Goal: Task Accomplishment & Management: Use online tool/utility

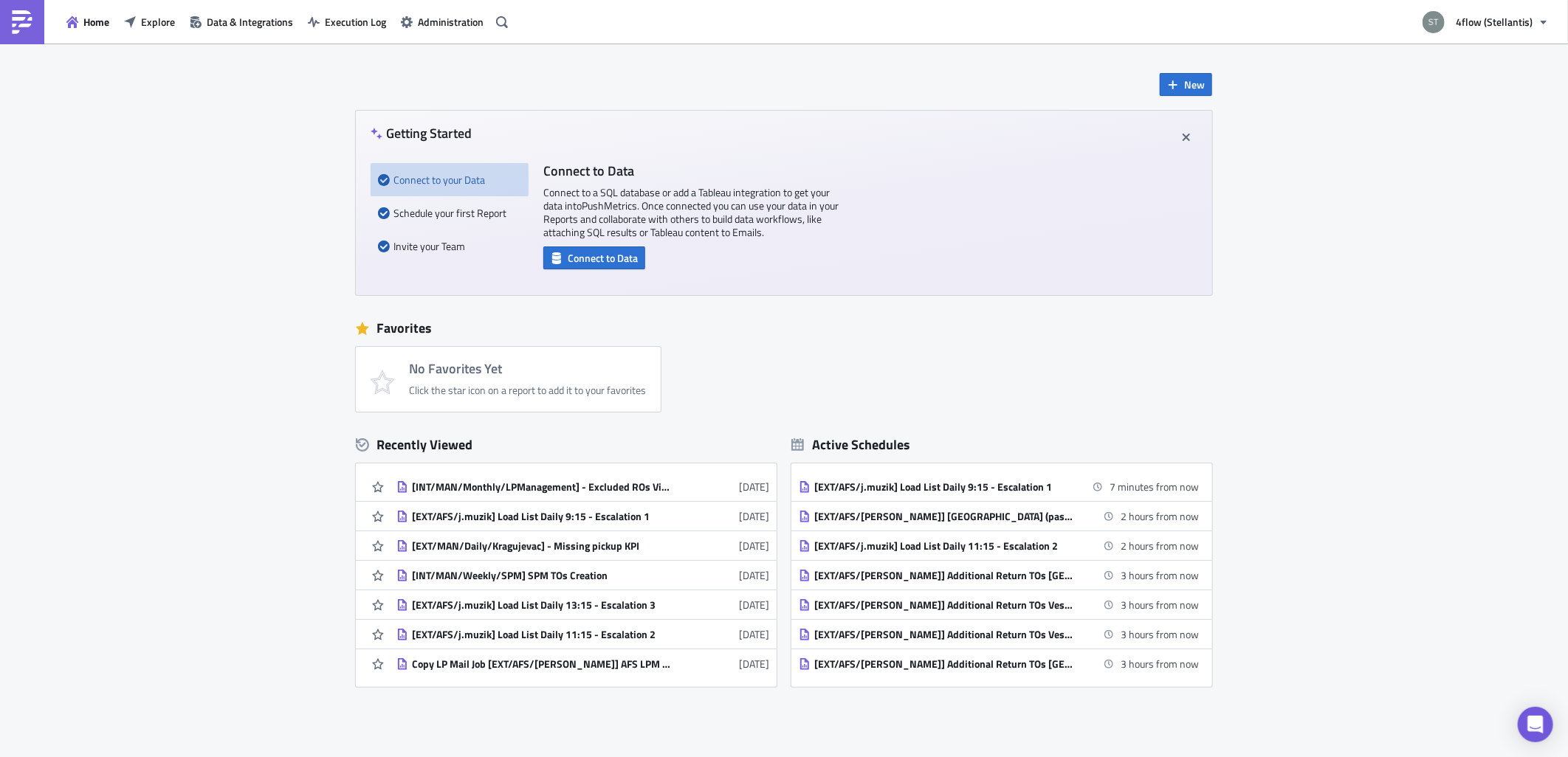
click at [1037, 301] on div "New Getting Started Connect to your Data Schedule your first Report Invite your…" at bounding box center [784, 365] width 886 height 643
click at [1288, 241] on div "New Getting Started Connect to your Data Schedule your first Report Invite your…" at bounding box center [784, 439] width 1568 height 791
click at [499, 16] on icon "button" at bounding box center [502, 21] width 11 height 11
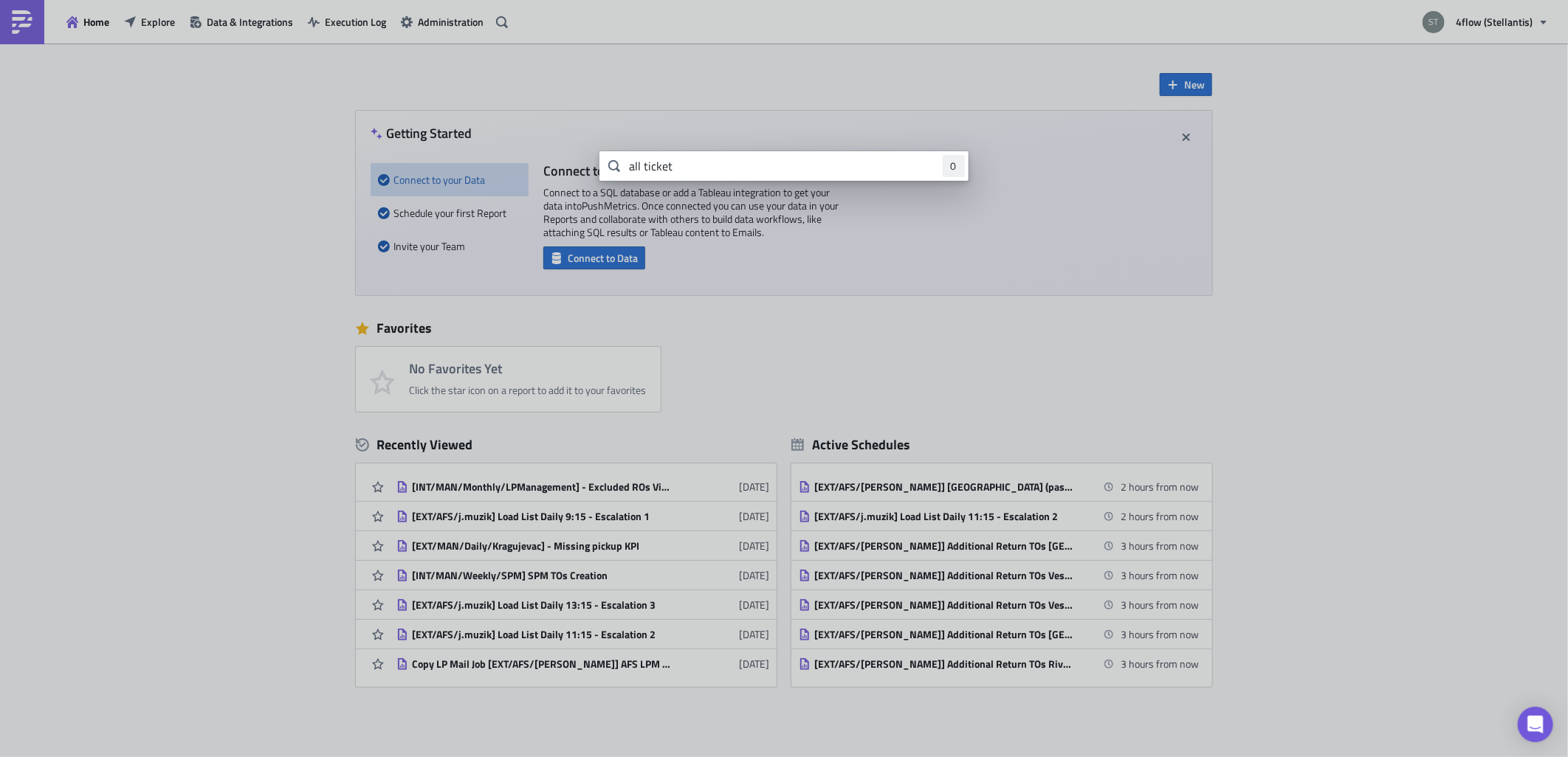
type input "all ticket"
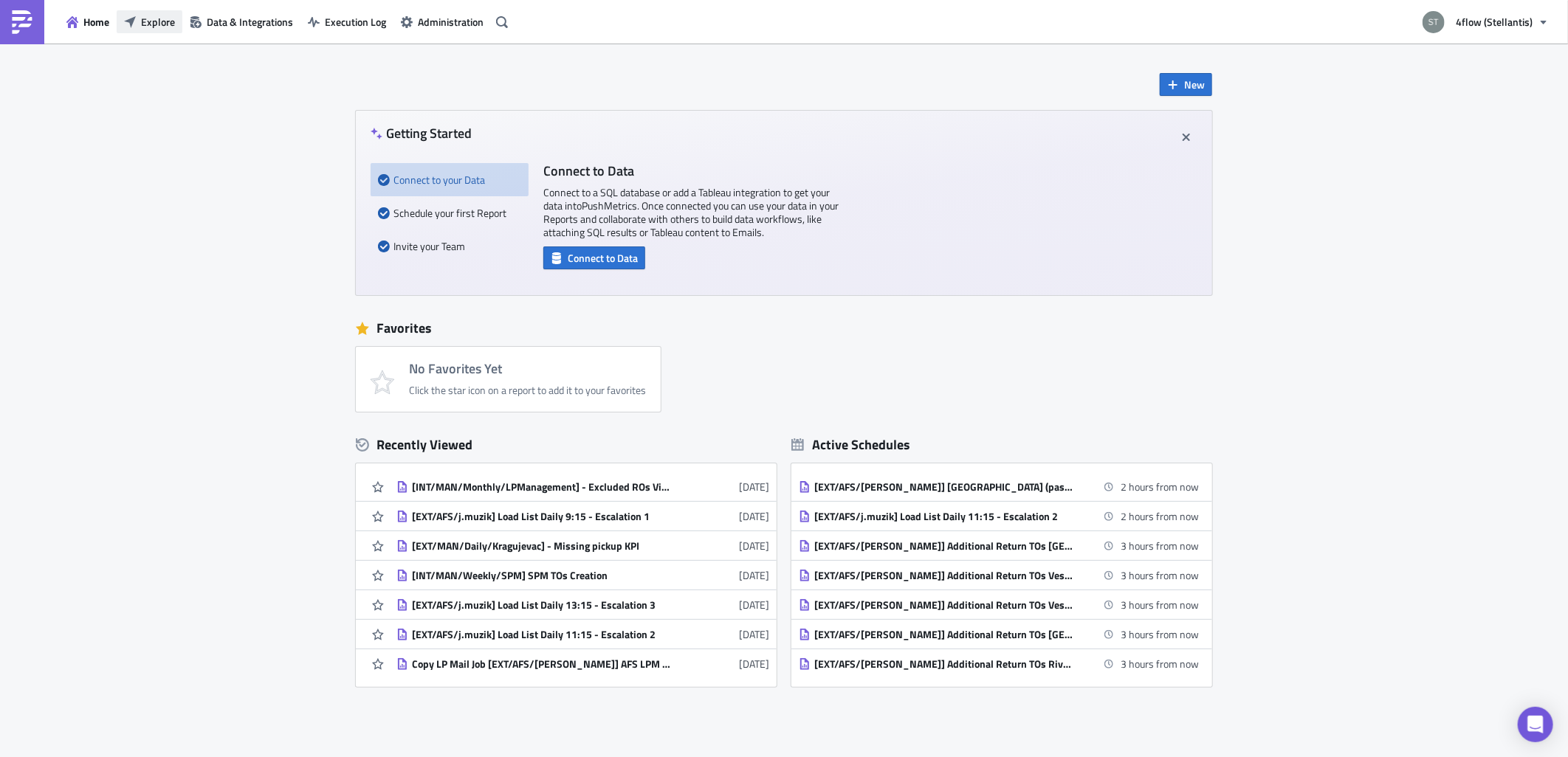
click at [152, 11] on button "Explore" at bounding box center [149, 22] width 66 height 23
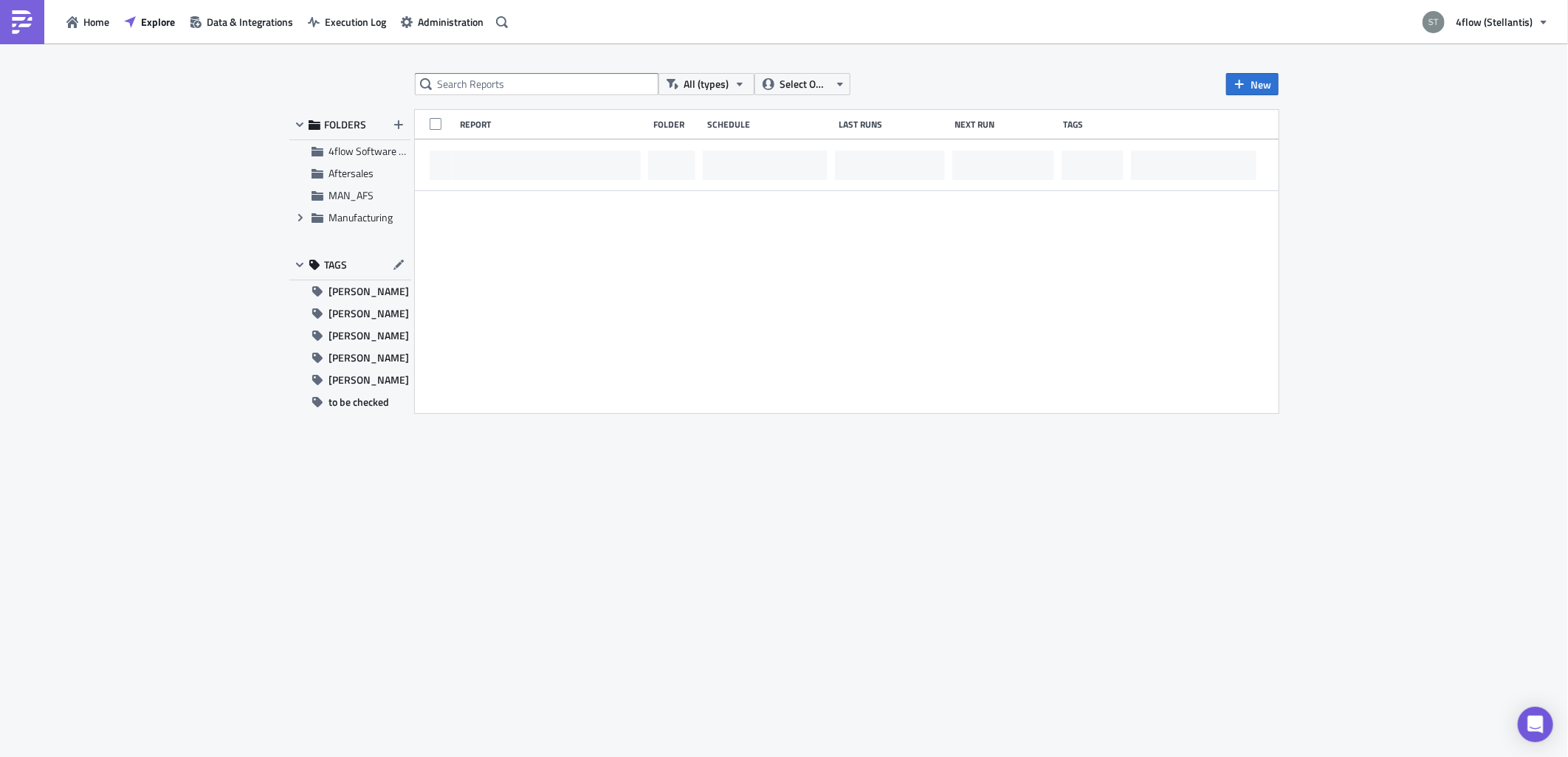
click at [535, 71] on div "All (types) Select Owner New FOLDERS 4flow Software KAM Aftersales MAN_AFS Expa…" at bounding box center [784, 401] width 1568 height 716
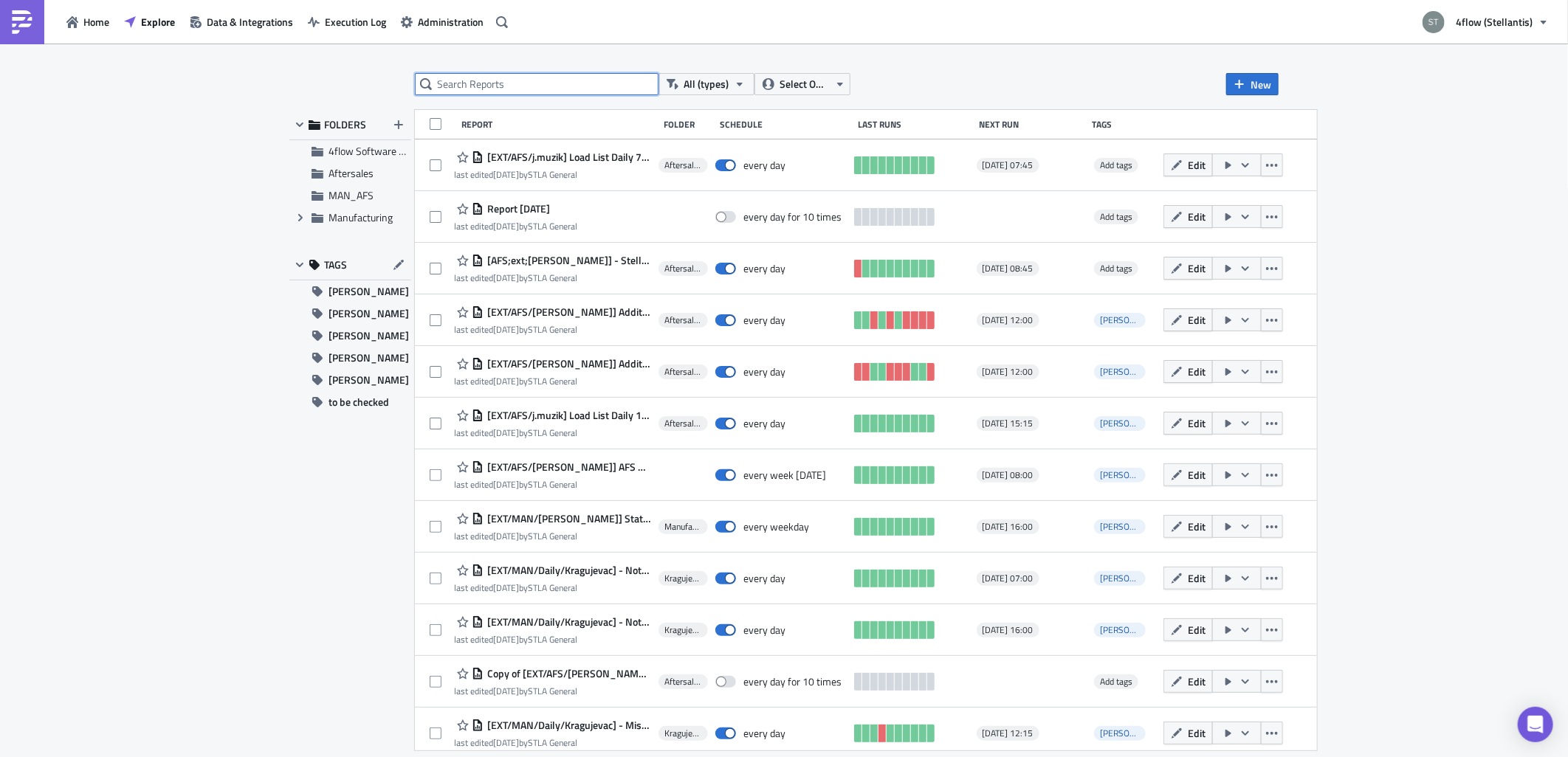
click at [533, 75] on input "text" at bounding box center [537, 84] width 243 height 22
type input "all ticket"
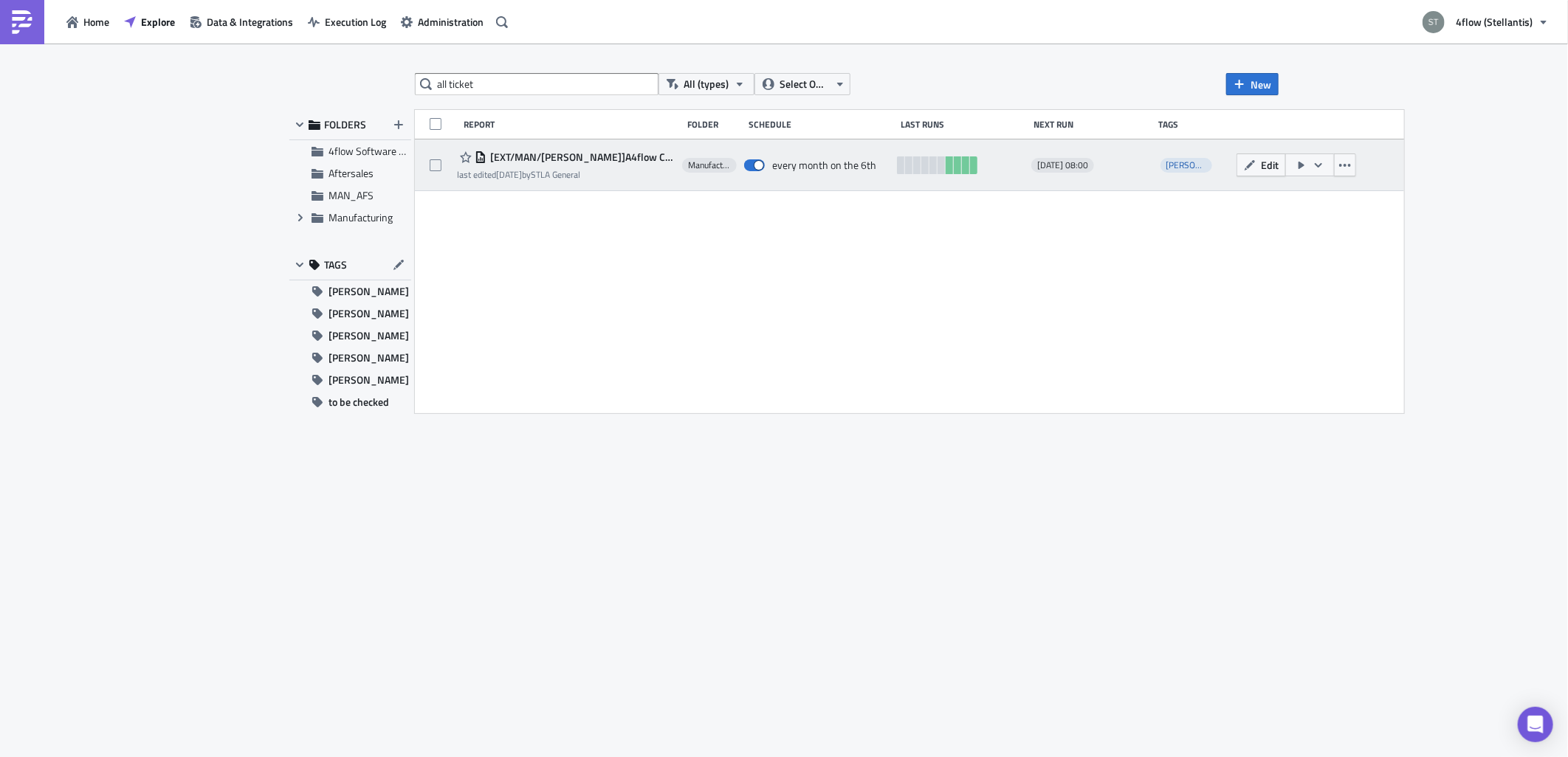
click at [632, 160] on span "[EXT/MAN/[PERSON_NAME]]A4flow Control Towers - Monthly all ticket Report" at bounding box center [581, 157] width 189 height 13
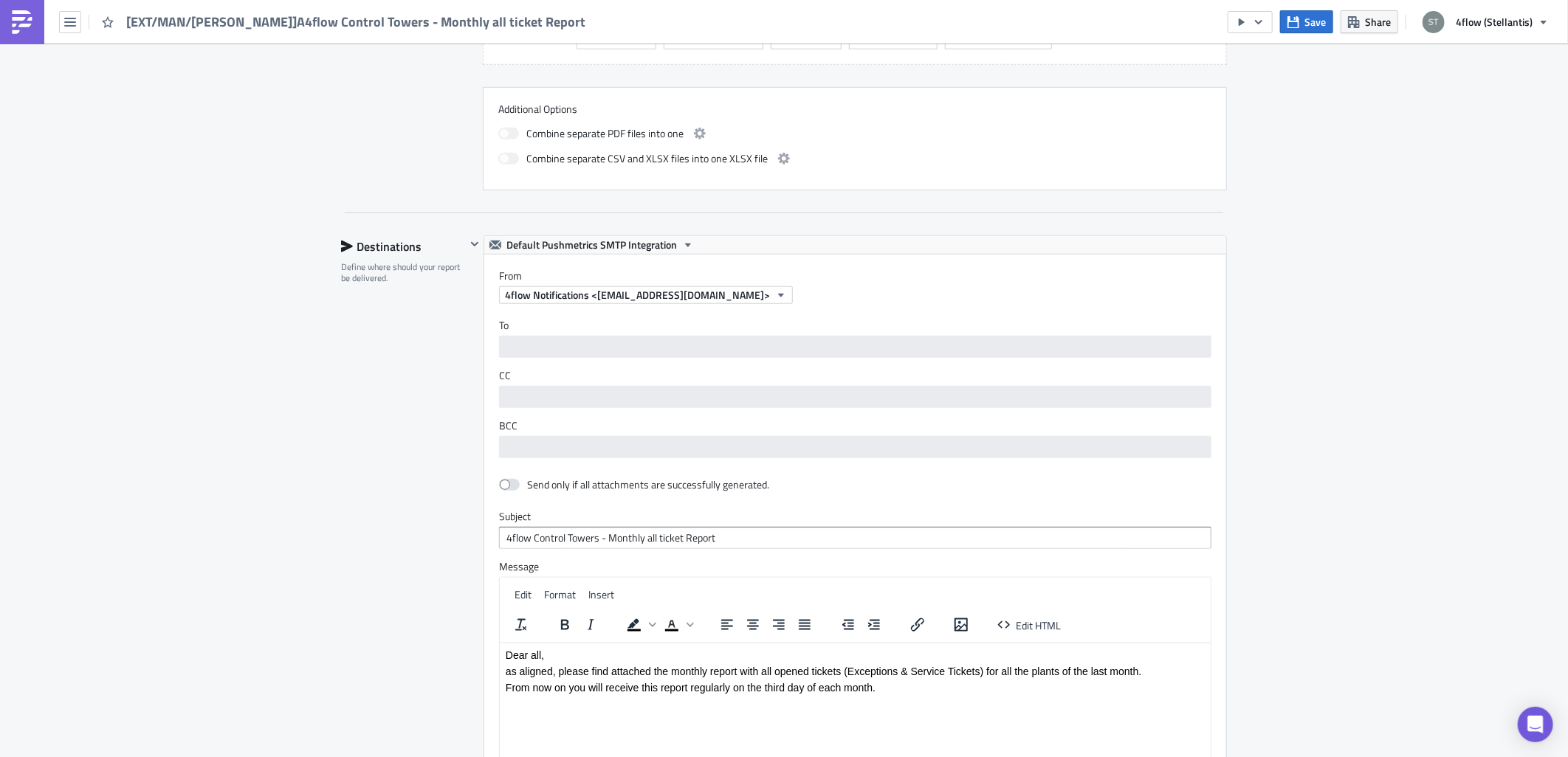
scroll to position [902, 0]
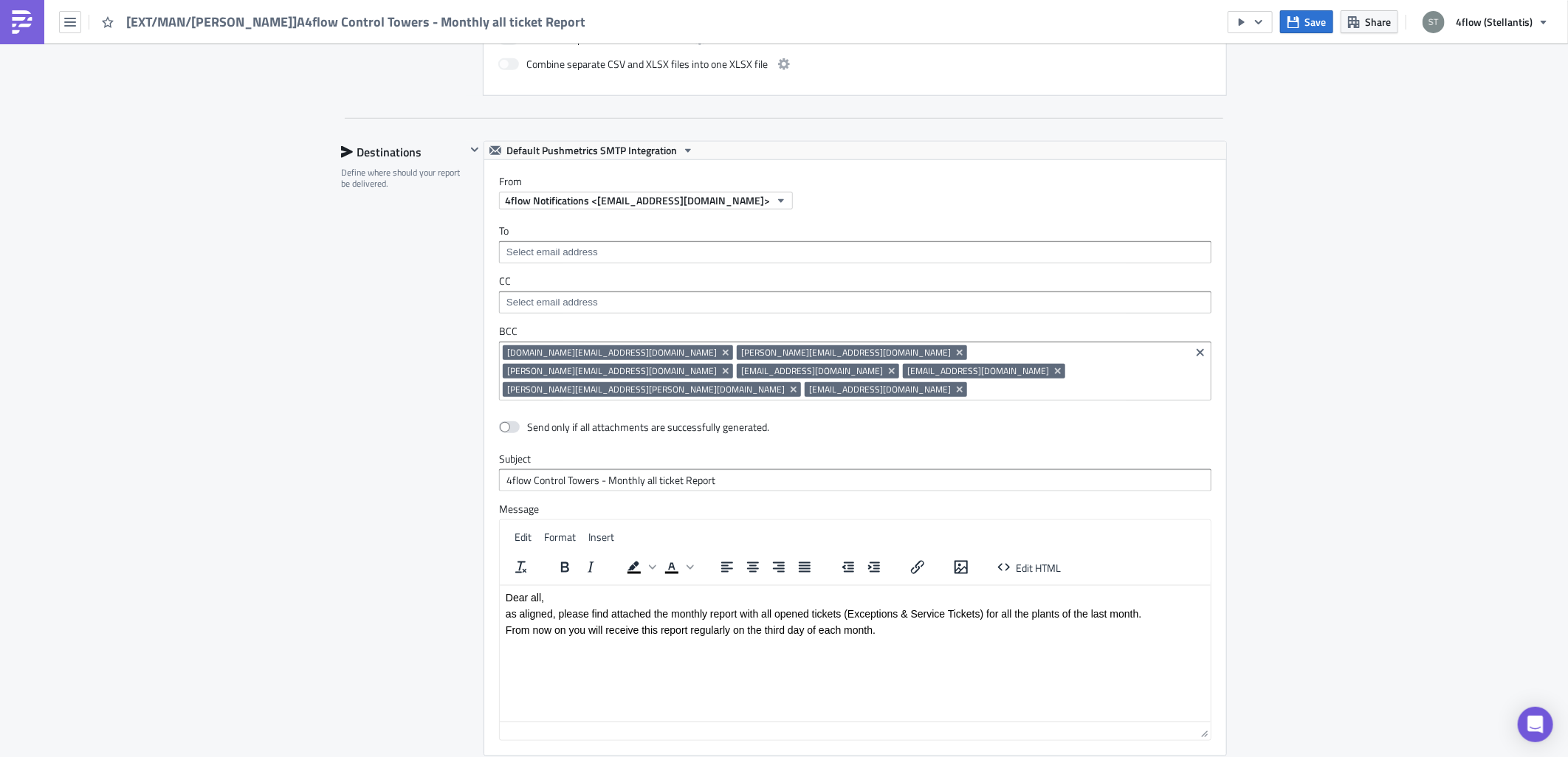
click at [970, 382] on input at bounding box center [1078, 390] width 216 height 15
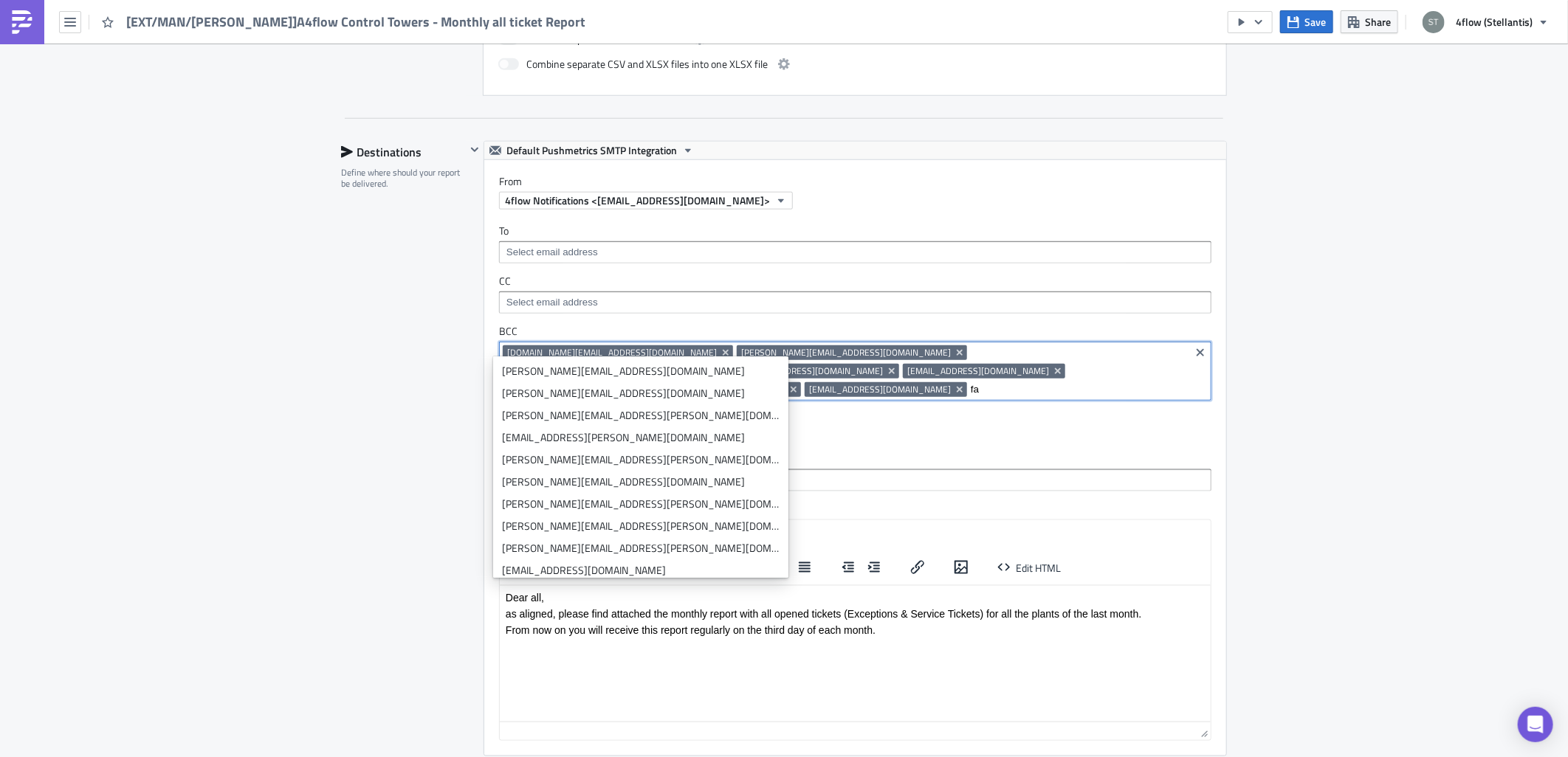
type input "f"
click at [1112, 382] on input at bounding box center [1078, 390] width 216 height 15
click at [970, 382] on input at bounding box center [1078, 390] width 216 height 15
paste input "[EMAIL_ADDRESS][DOMAIN_NAME]"
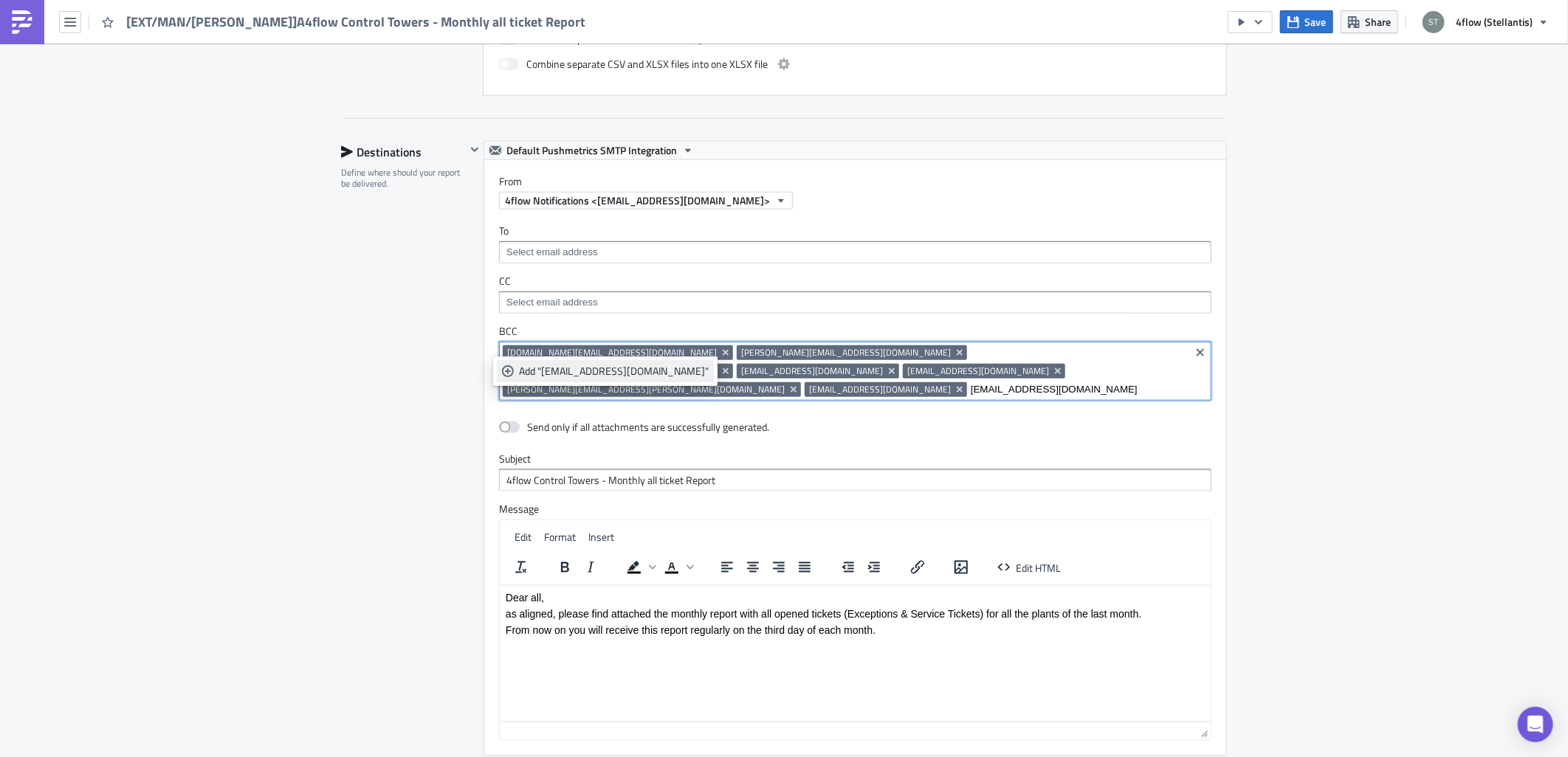
type input "[EMAIL_ADDRESS][DOMAIN_NAME]"
click at [641, 381] on link "Add "[EMAIL_ADDRESS][DOMAIN_NAME]"" at bounding box center [606, 371] width 217 height 22
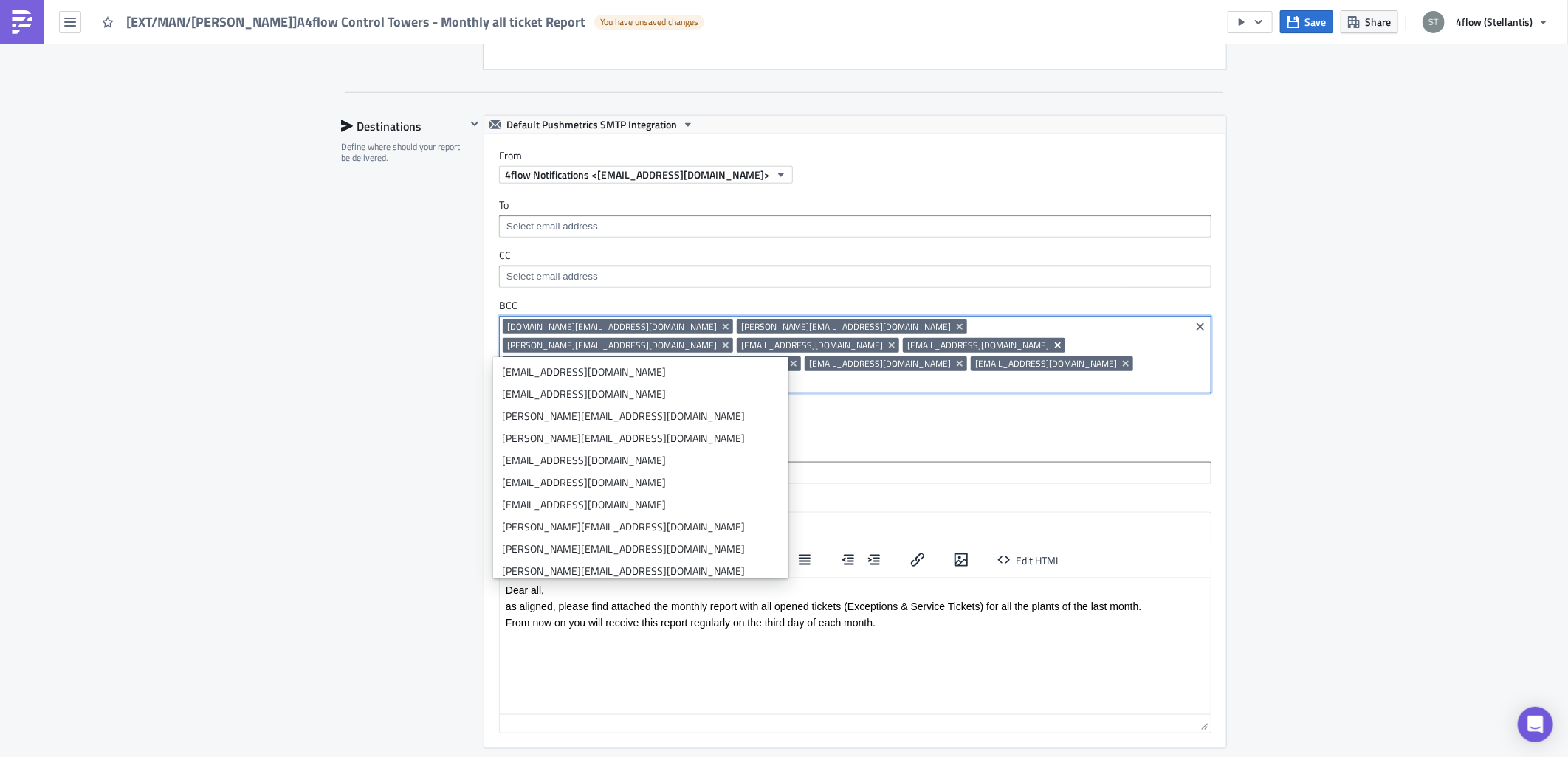
click at [1060, 343] on icon "Remove Tag" at bounding box center [1058, 345] width 6 height 6
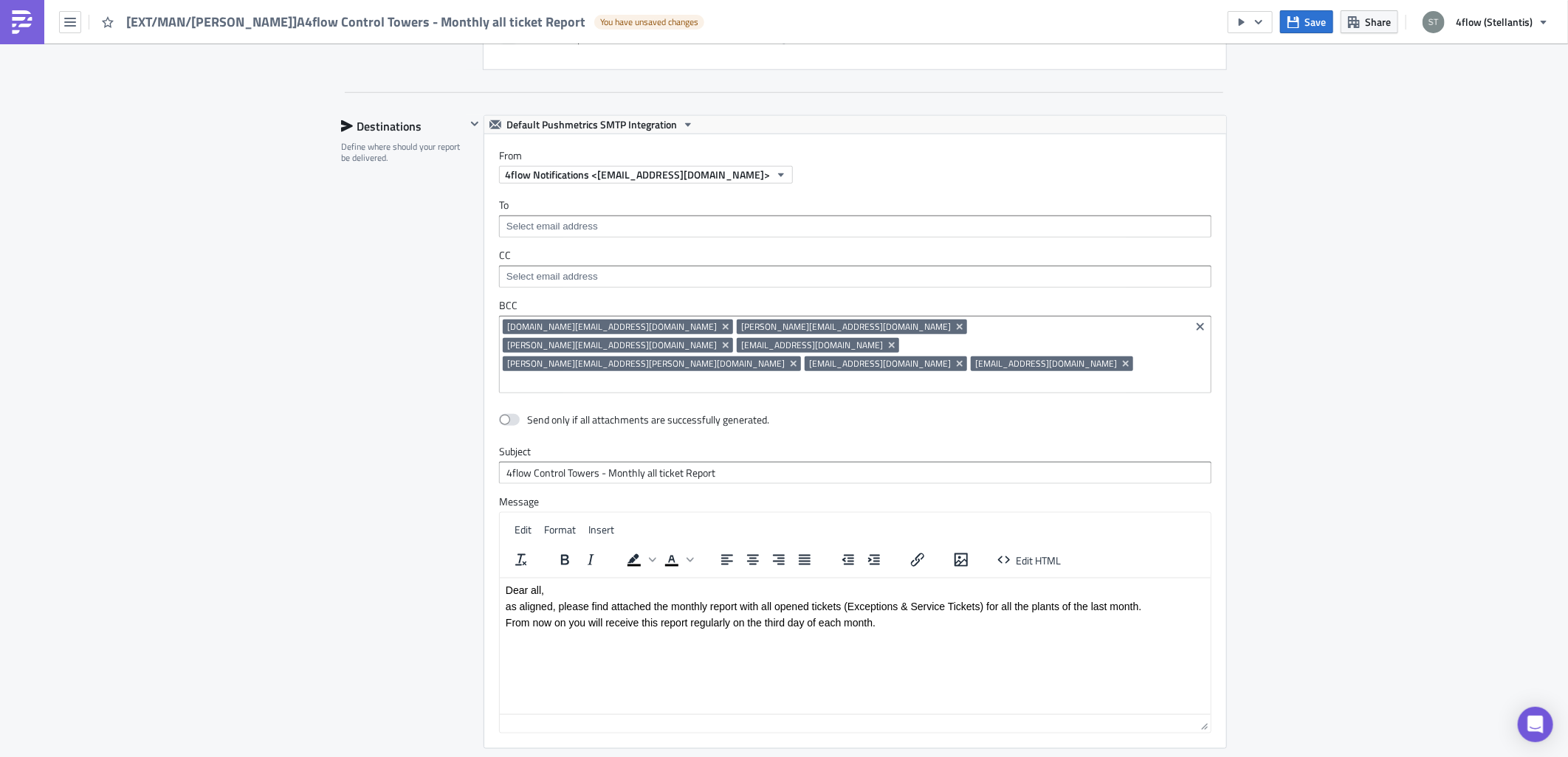
click at [1408, 406] on div "Manufacturing Execution Log Edit " [EXT/MAN/[PERSON_NAME]]A4flow Control Towers…" at bounding box center [784, 105] width 1568 height 1978
click at [146, 575] on div "Manufacturing Execution Log Edit " [EXT/MAN/[PERSON_NAME]]A4flow Control Towers…" at bounding box center [784, 105] width 1568 height 1978
click at [226, 560] on div "Manufacturing Execution Log Edit " [EXT/MAN/[PERSON_NAME]]A4flow Control Towers…" at bounding box center [784, 105] width 1568 height 1978
click at [1393, 370] on div "Manufacturing Execution Log Edit " [EXT/MAN/[PERSON_NAME]]A4flow Control Towers…" at bounding box center [784, 105] width 1568 height 1978
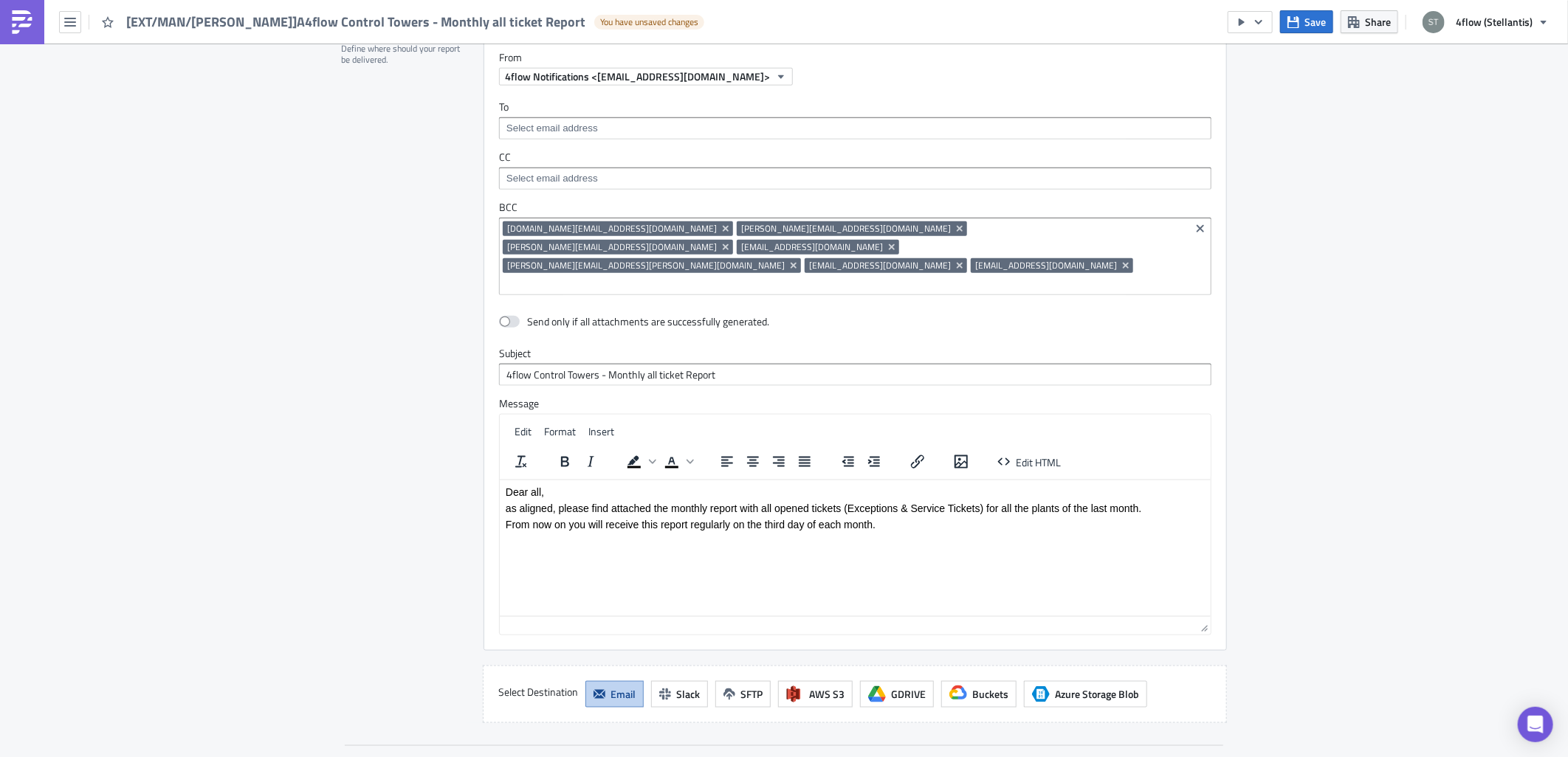
scroll to position [1227, 0]
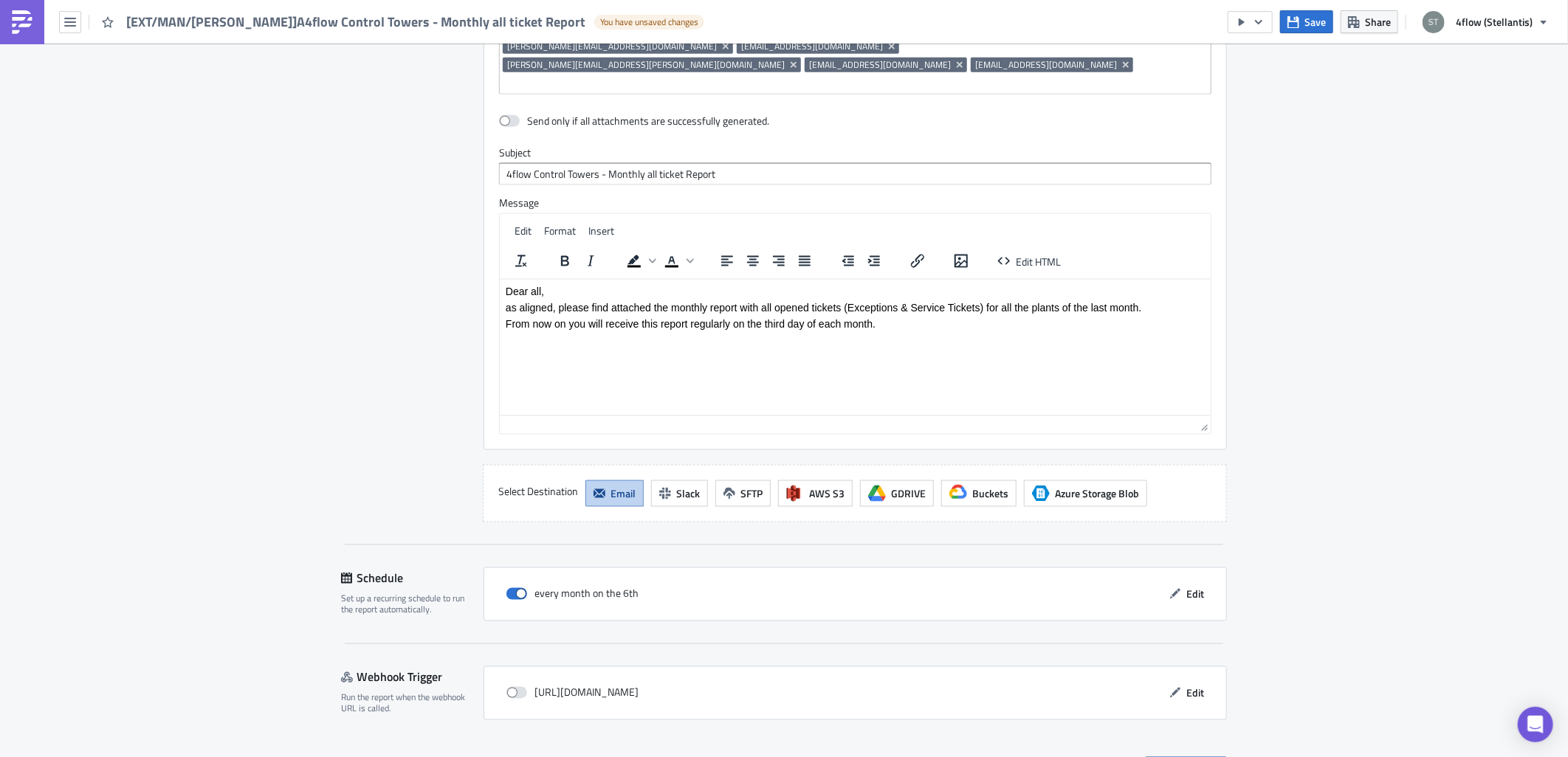
click at [1188, 756] on span "Save & Exit" at bounding box center [1193, 768] width 50 height 16
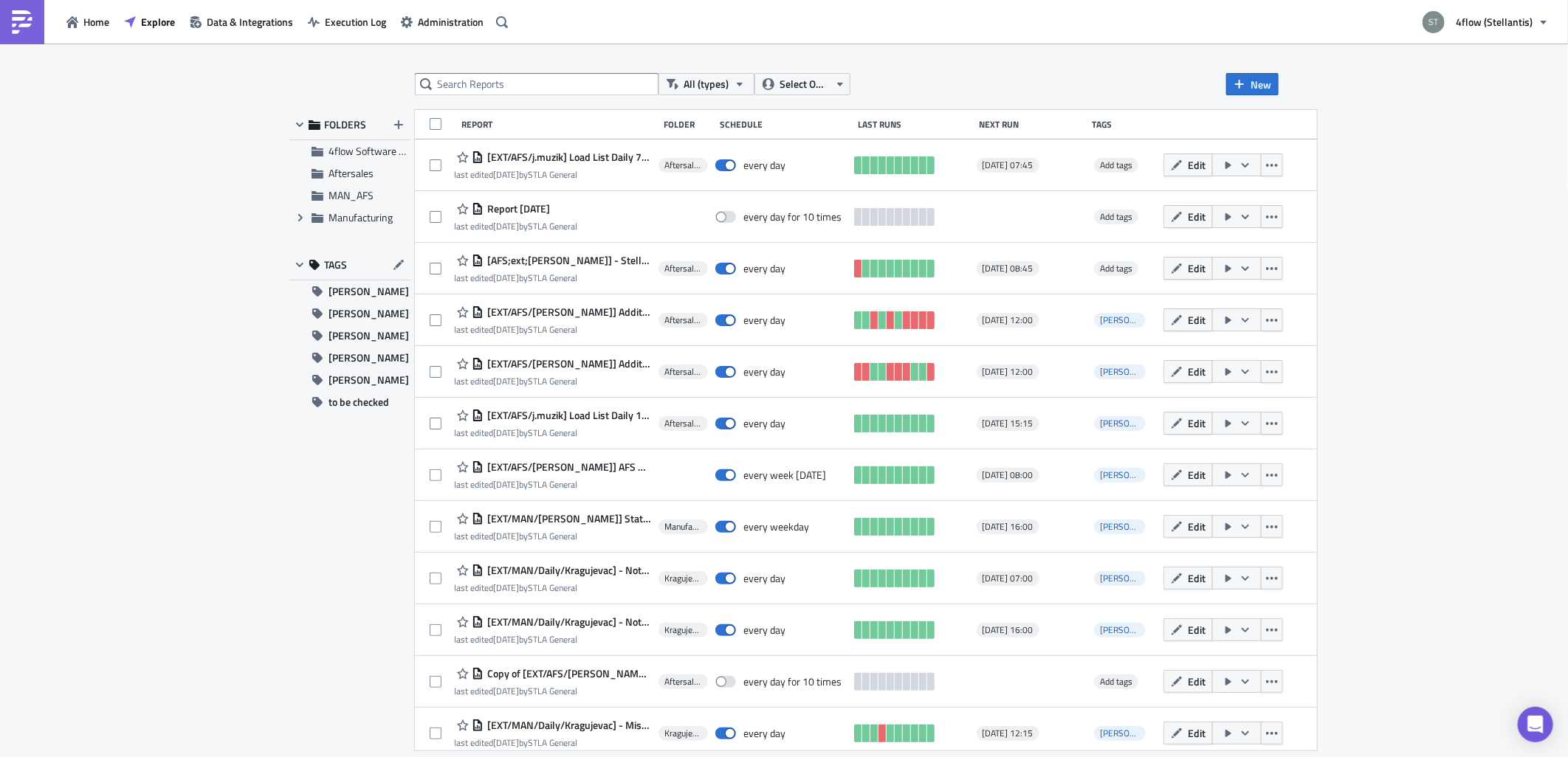
click at [75, 172] on div "All (types) Select Owner New FOLDERS 4flow Software KAM Aftersales MAN_AFS Expa…" at bounding box center [784, 401] width 1568 height 716
